Goal: Navigation & Orientation: Find specific page/section

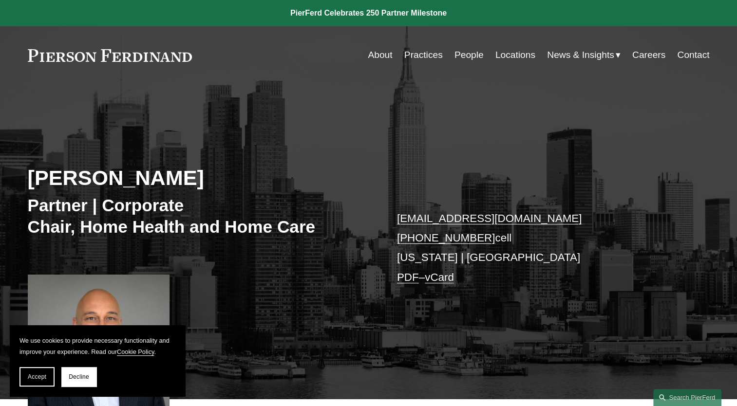
click at [369, 56] on link "About" at bounding box center [380, 55] width 24 height 19
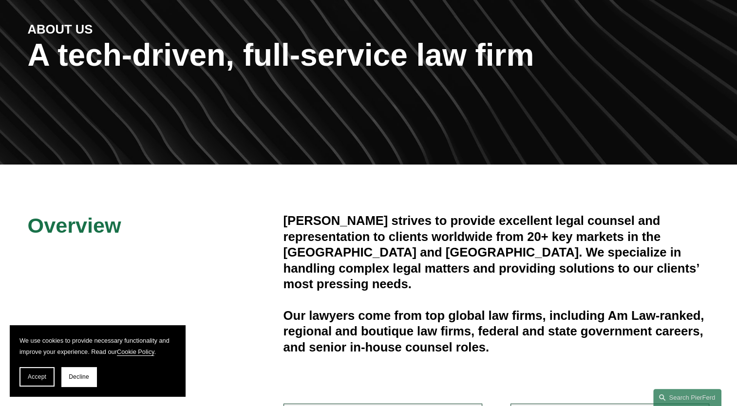
scroll to position [108, 0]
